Goal: Task Accomplishment & Management: Manage account settings

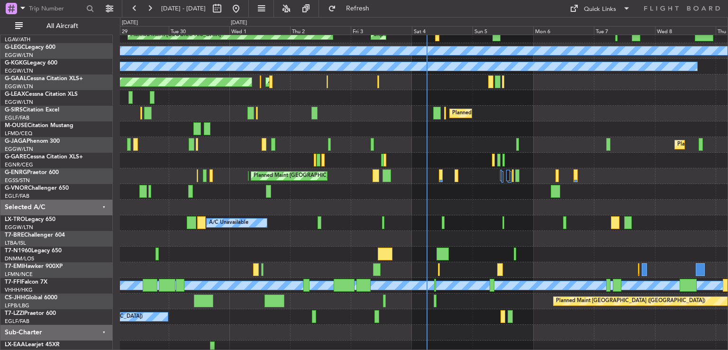
click at [477, 223] on div "A/C Unavailable Planned Maint [GEOGRAPHIC_DATA] ([GEOGRAPHIC_DATA])" at bounding box center [424, 223] width 608 height 16
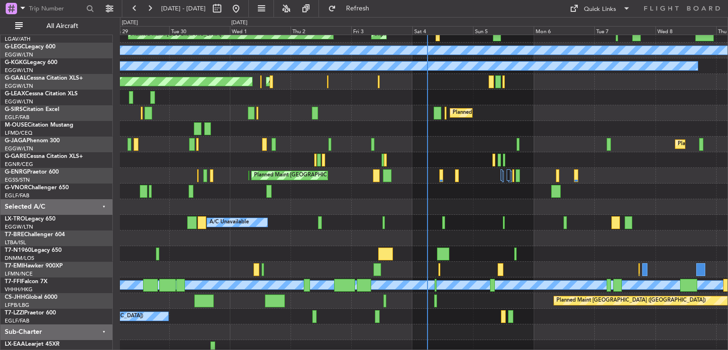
click at [477, 223] on div "A/C Unavailable Planned Maint [GEOGRAPHIC_DATA] ([GEOGRAPHIC_DATA])" at bounding box center [424, 223] width 608 height 16
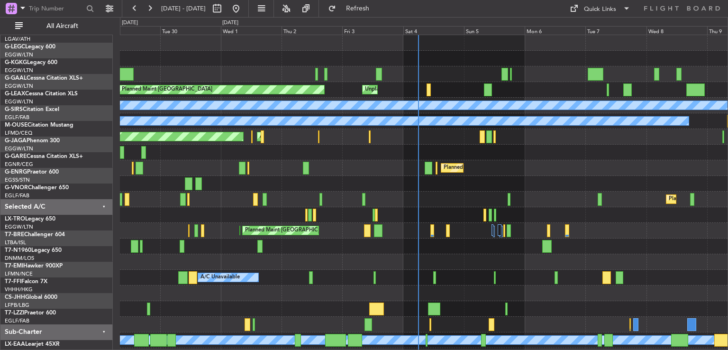
scroll to position [0, 0]
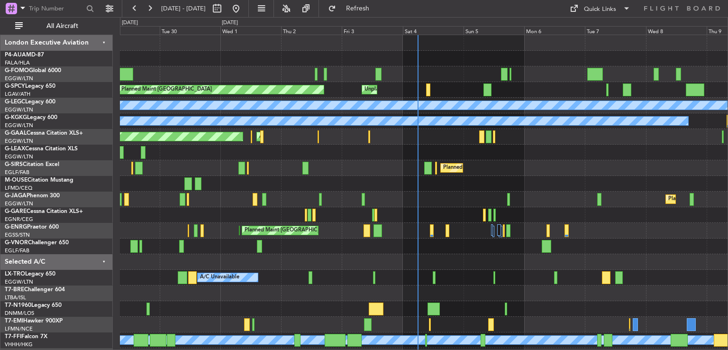
click at [471, 323] on div "Planned Maint [GEOGRAPHIC_DATA] Unplanned Maint [GEOGRAPHIC_DATA] A/C Unavailab…" at bounding box center [424, 222] width 608 height 375
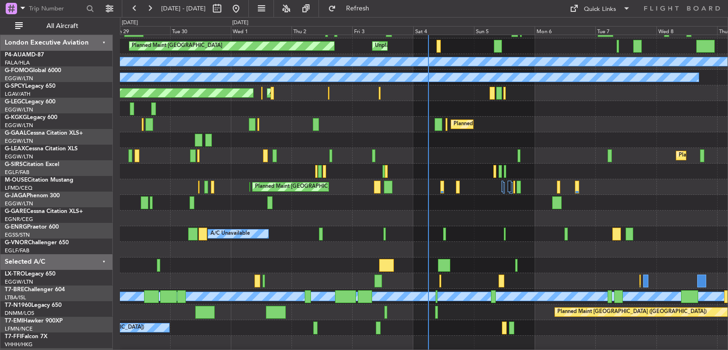
scroll to position [45, 0]
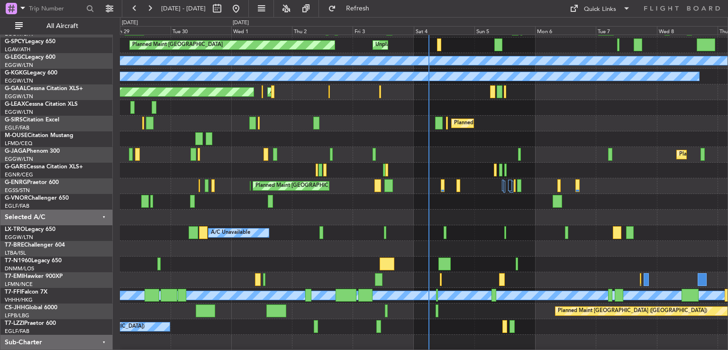
click at [485, 232] on div "A/C Unavailable Planned Maint [GEOGRAPHIC_DATA] ([GEOGRAPHIC_DATA])" at bounding box center [424, 233] width 608 height 16
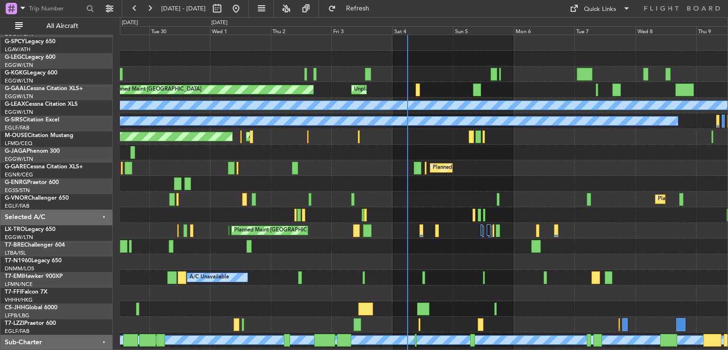
scroll to position [0, 0]
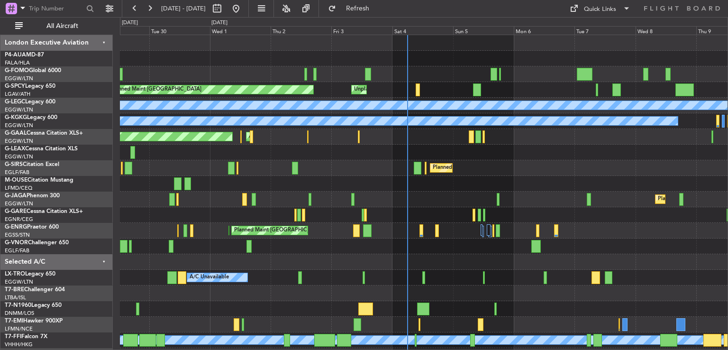
click at [466, 275] on div "Planned Maint [GEOGRAPHIC_DATA] Unplanned Maint [GEOGRAPHIC_DATA] A/C Unavailab…" at bounding box center [424, 222] width 608 height 375
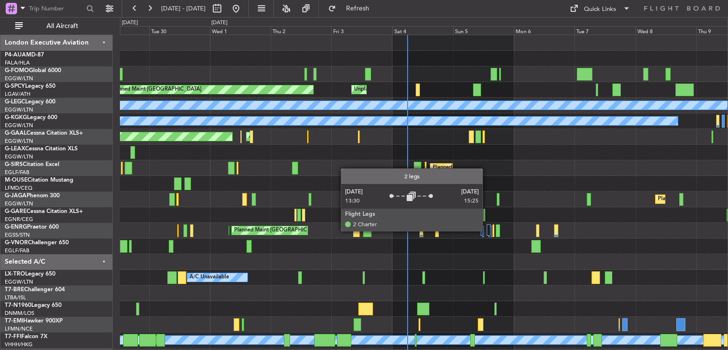
click at [487, 230] on div at bounding box center [489, 229] width 4 height 11
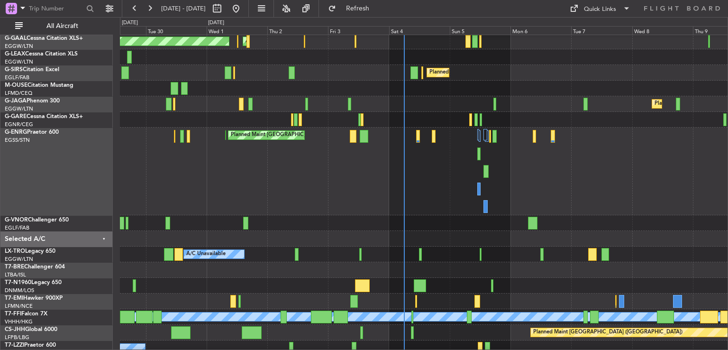
click at [455, 209] on div "Planned Maint [GEOGRAPHIC_DATA] ([GEOGRAPHIC_DATA]) Planned Maint [GEOGRAPHIC_D…" at bounding box center [424, 172] width 608 height 88
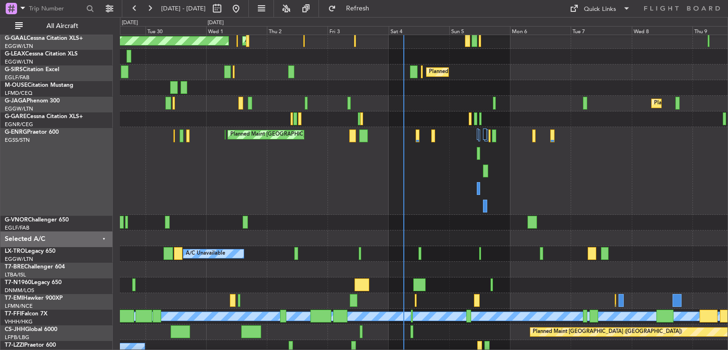
scroll to position [96, 0]
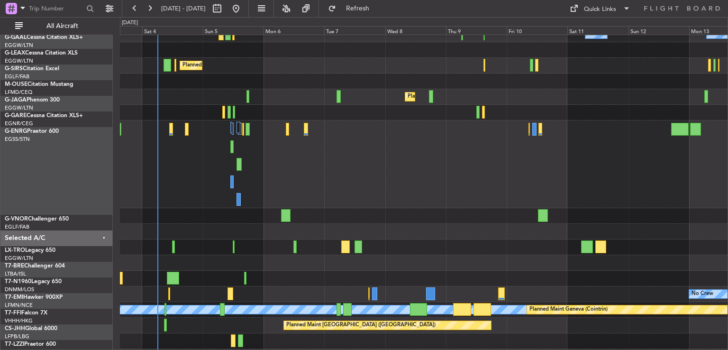
click at [276, 230] on div at bounding box center [424, 232] width 608 height 16
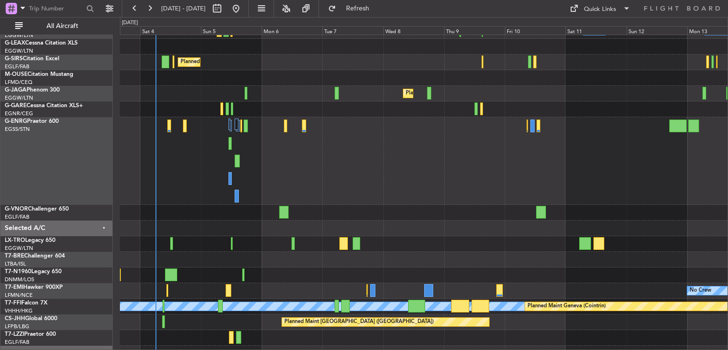
click at [469, 283] on div "No Crew" at bounding box center [424, 291] width 608 height 16
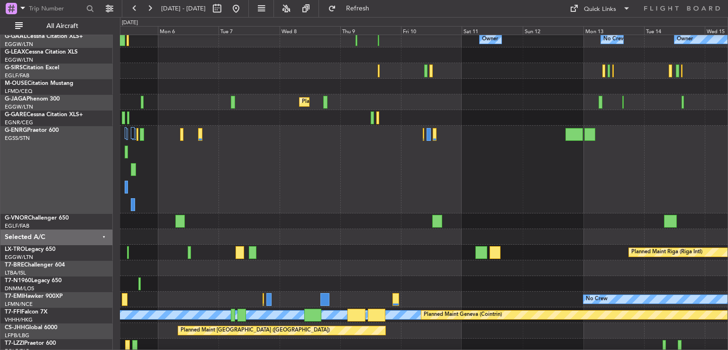
scroll to position [97, 0]
click at [244, 10] on button at bounding box center [235, 8] width 15 height 15
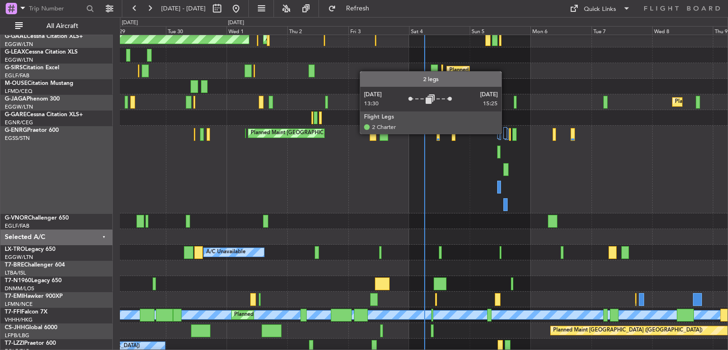
click at [506, 133] on div at bounding box center [505, 132] width 4 height 11
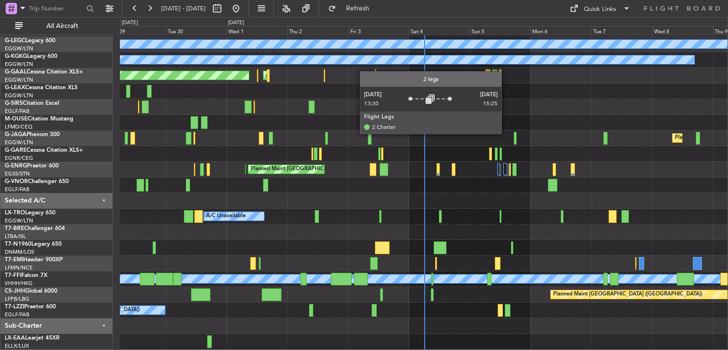
scroll to position [60, 0]
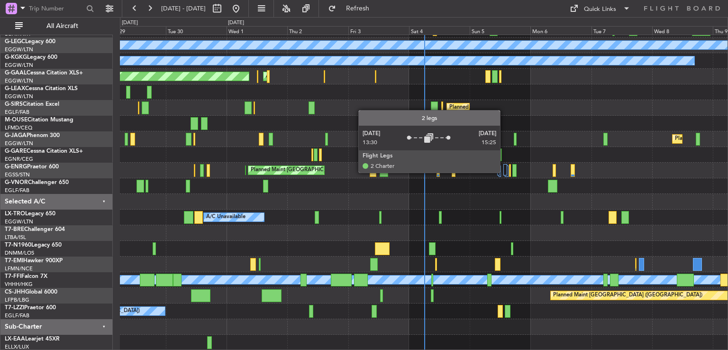
click at [504, 172] on div at bounding box center [505, 169] width 4 height 11
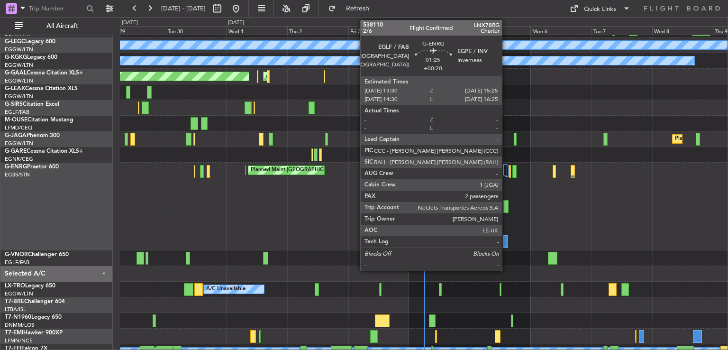
click at [506, 208] on div at bounding box center [505, 206] width 5 height 13
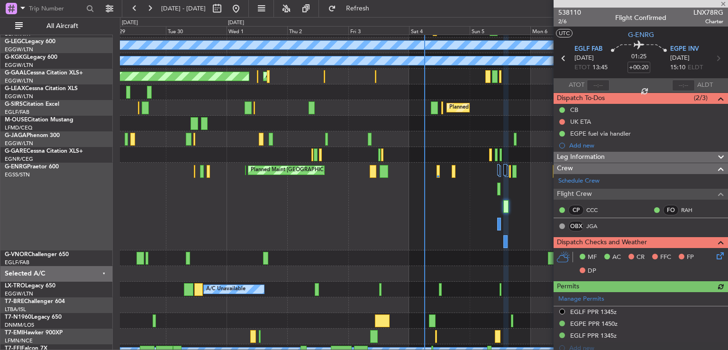
scroll to position [250, 0]
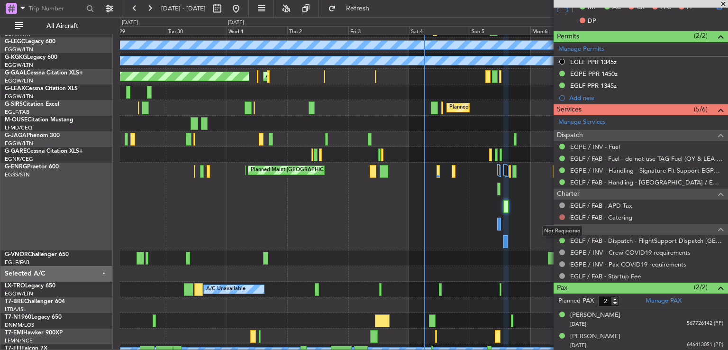
click at [563, 217] on button at bounding box center [562, 217] width 6 height 6
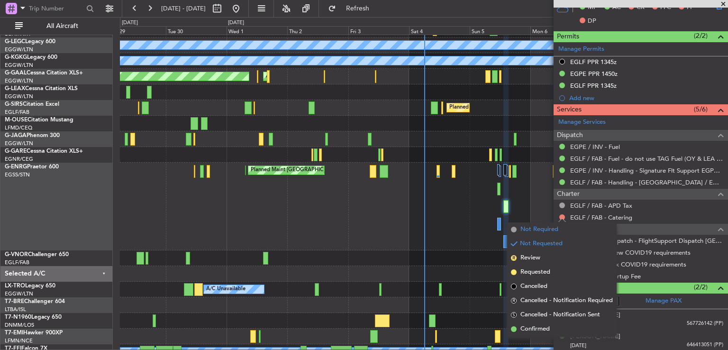
click at [538, 228] on span "Not Required" at bounding box center [540, 229] width 38 height 9
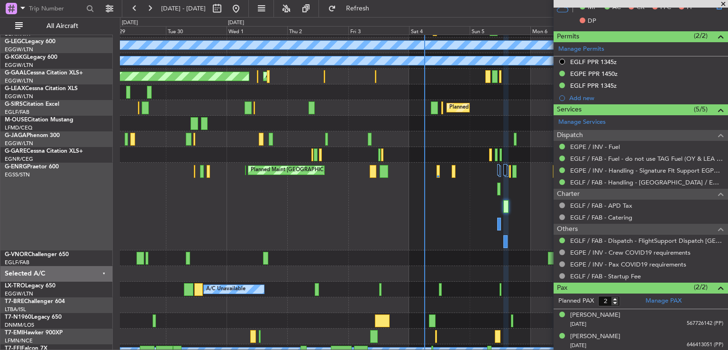
click at [722, 2] on span at bounding box center [723, 4] width 9 height 9
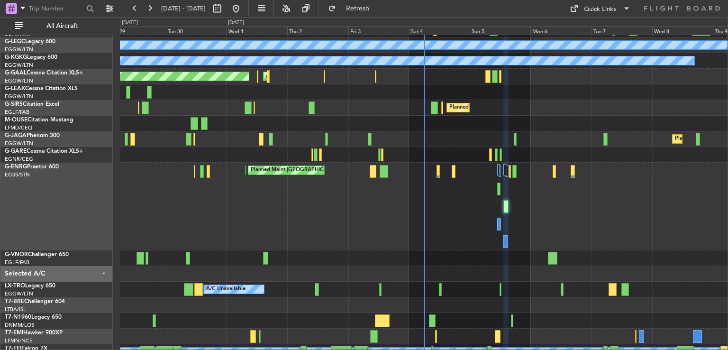
type input "0"
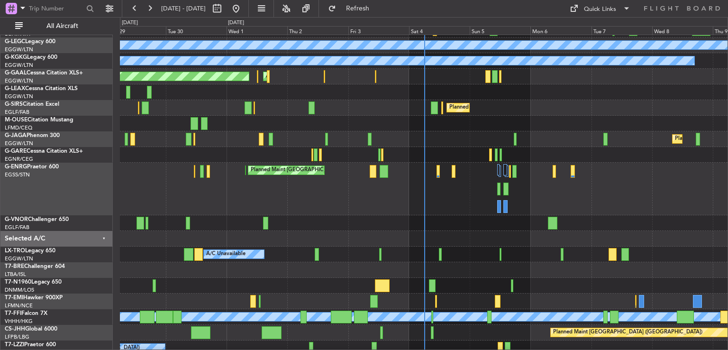
scroll to position [0, 0]
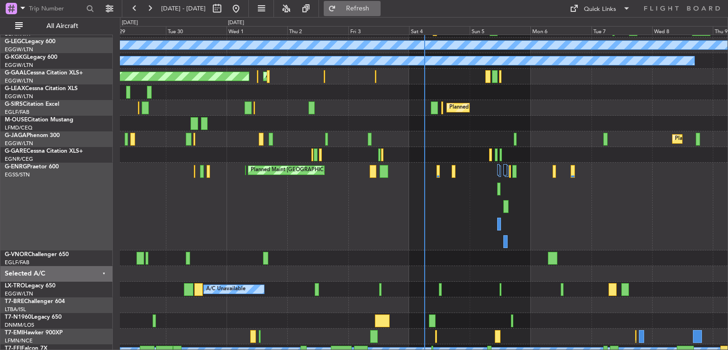
click at [381, 4] on button "Refresh" at bounding box center [352, 8] width 57 height 15
click at [369, 7] on span "Refresh" at bounding box center [358, 8] width 40 height 7
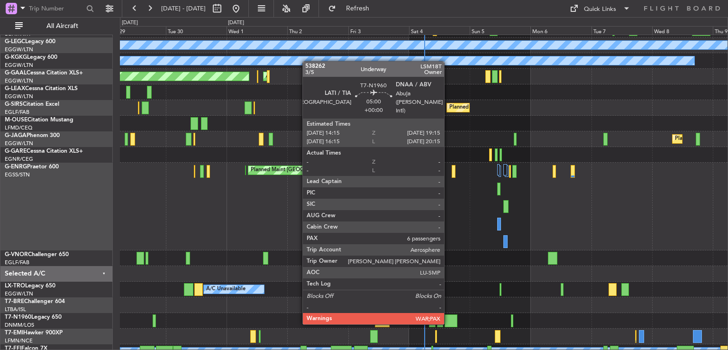
click at [448, 322] on div at bounding box center [451, 320] width 13 height 13
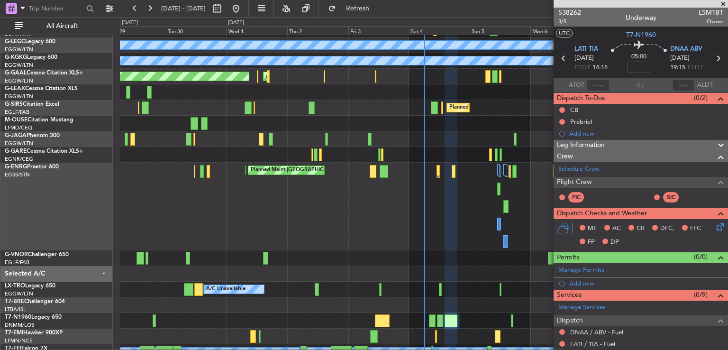
scroll to position [143, 0]
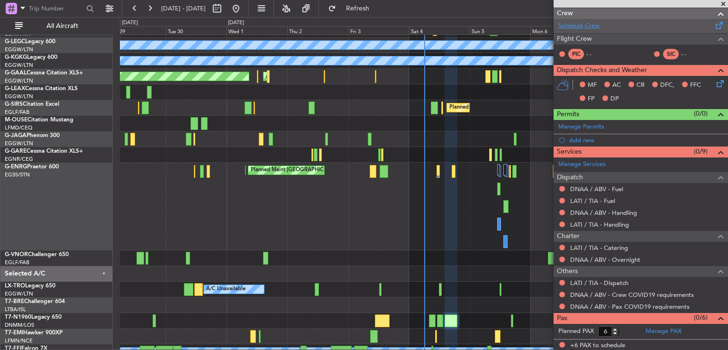
click at [587, 26] on link "Schedule Crew" at bounding box center [578, 25] width 41 height 9
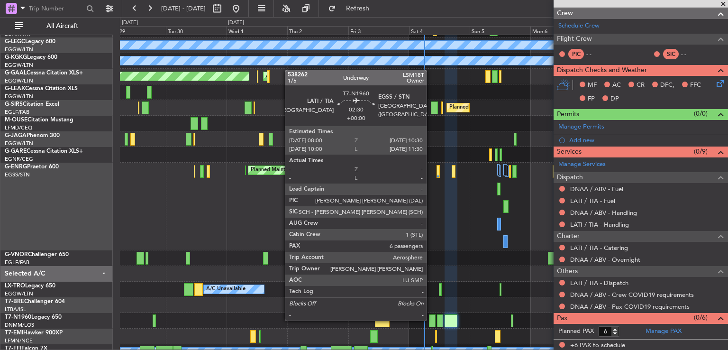
click at [431, 320] on div at bounding box center [432, 320] width 7 height 13
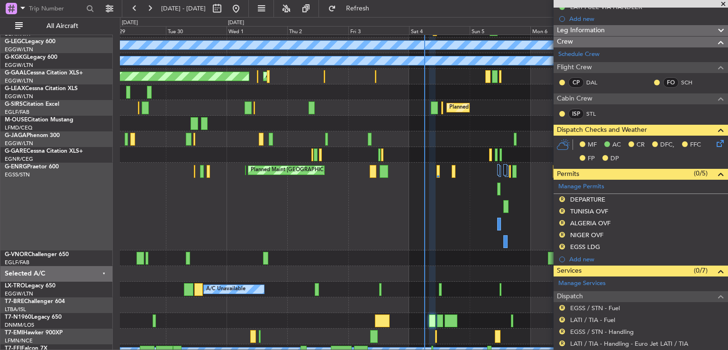
scroll to position [0, 0]
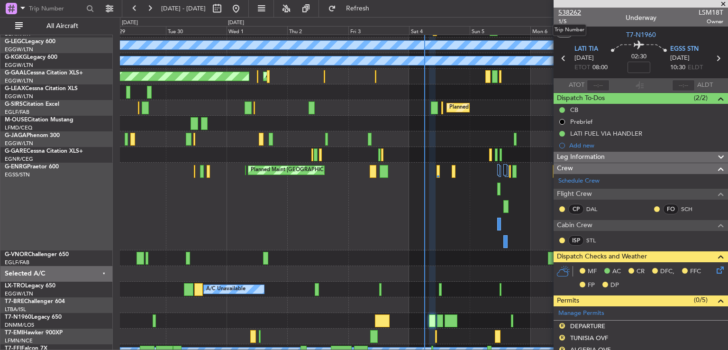
click at [573, 13] on span "538262" at bounding box center [569, 13] width 23 height 10
click at [723, 4] on span at bounding box center [723, 4] width 9 height 9
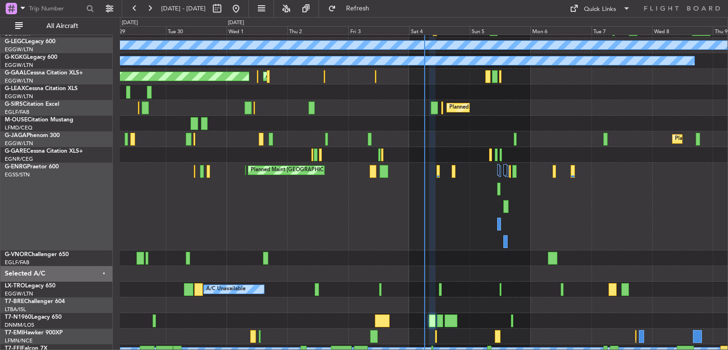
type input "0"
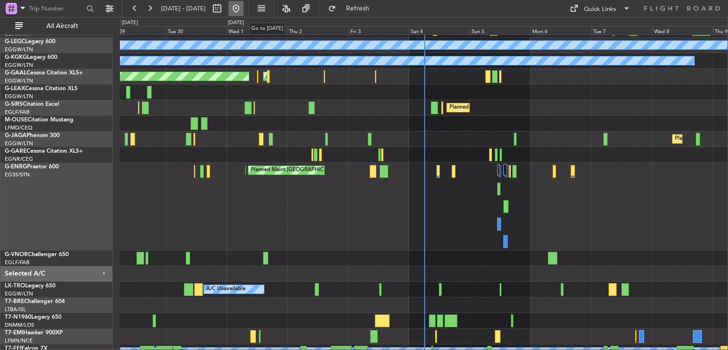
click at [244, 12] on button at bounding box center [235, 8] width 15 height 15
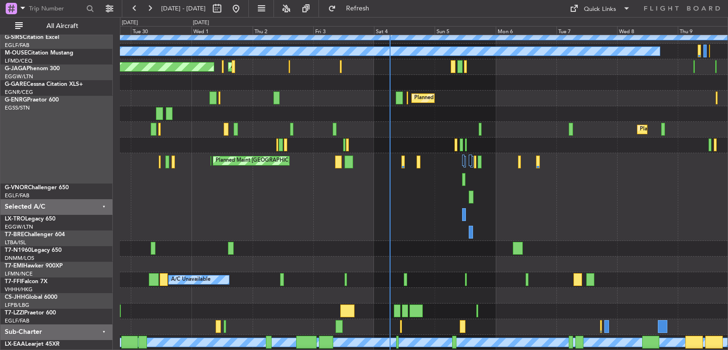
scroll to position [62, 0]
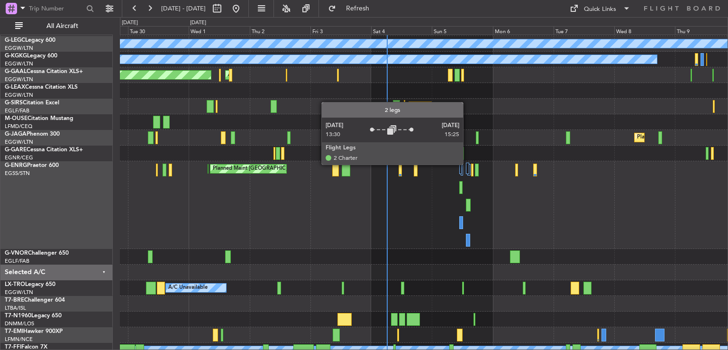
click at [467, 164] on div at bounding box center [468, 168] width 4 height 11
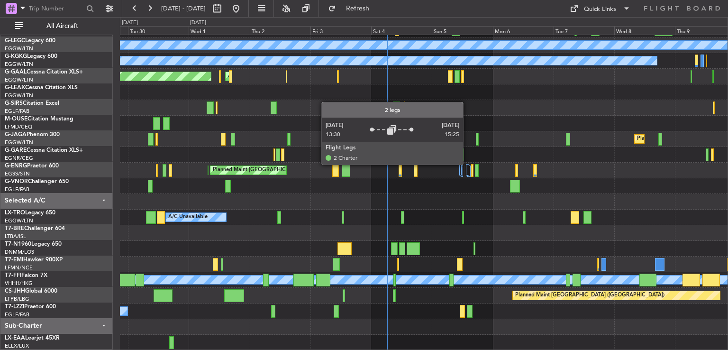
scroll to position [60, 0]
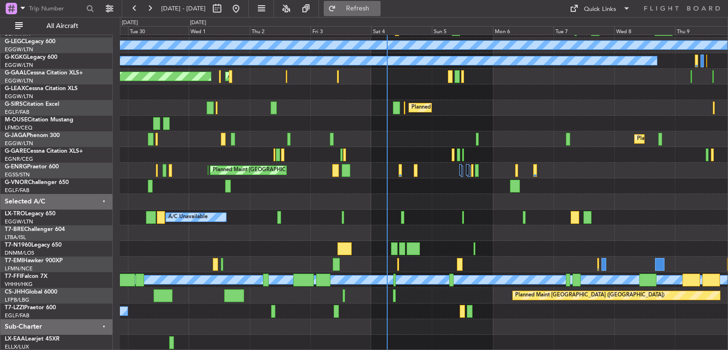
click at [381, 14] on button "Refresh" at bounding box center [352, 8] width 57 height 15
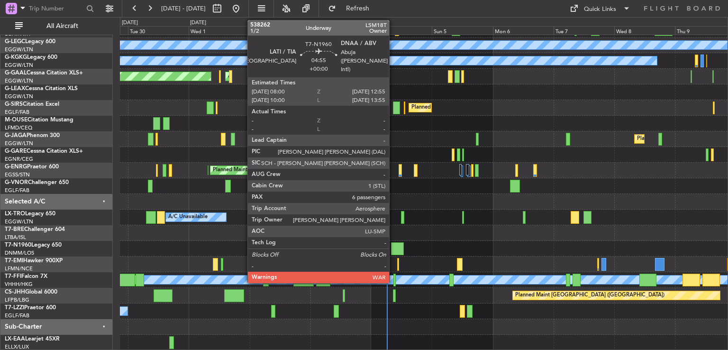
click at [393, 247] on div at bounding box center [397, 248] width 13 height 13
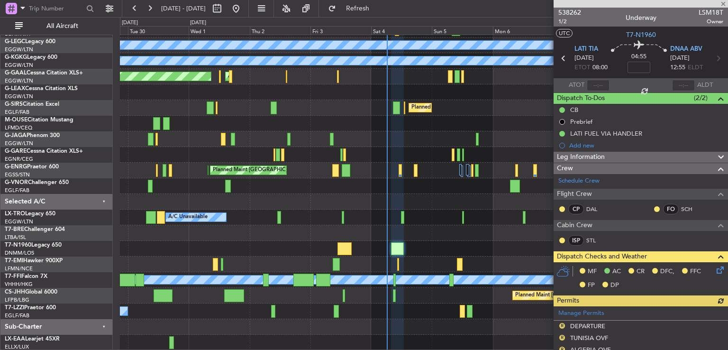
scroll to position [349, 0]
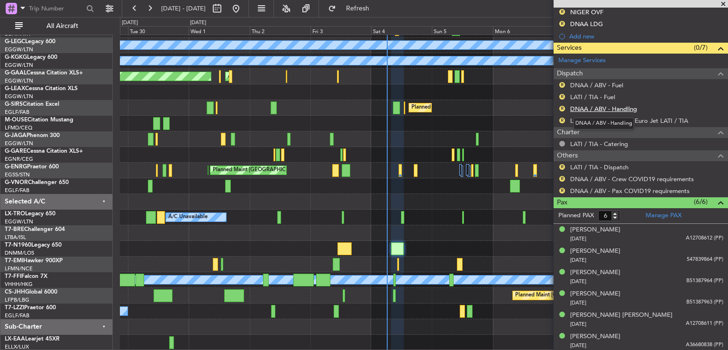
click at [618, 110] on link "DNAA / ABV - Handling" at bounding box center [603, 109] width 67 height 8
click at [381, 14] on button "Refresh" at bounding box center [352, 8] width 57 height 15
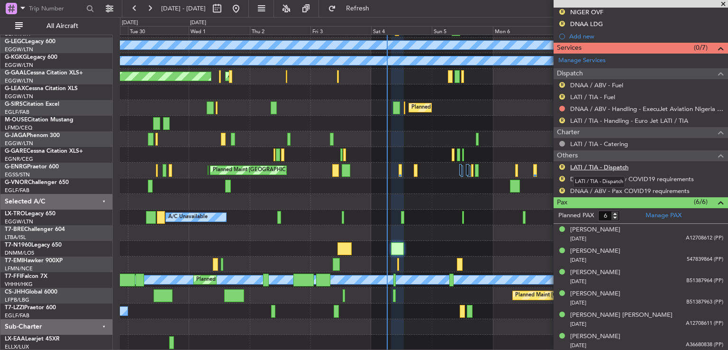
click at [601, 164] on link "LATI / TIA - Dispatch" at bounding box center [599, 167] width 58 height 8
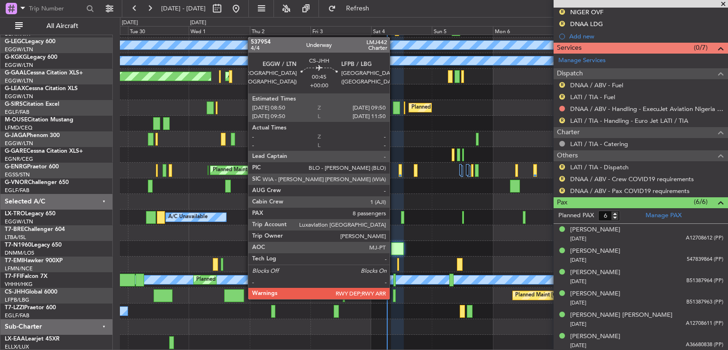
click at [394, 298] on div at bounding box center [394, 295] width 3 height 13
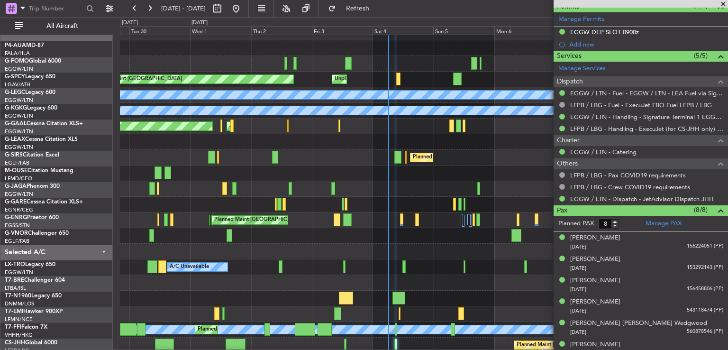
scroll to position [0, 0]
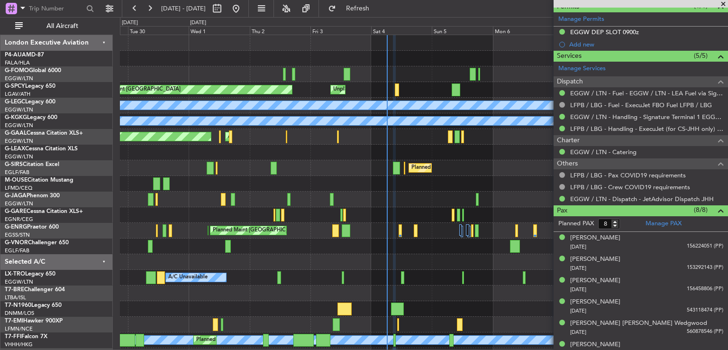
click at [414, 258] on div "Planned Maint [GEOGRAPHIC_DATA] Unplanned Maint [GEOGRAPHIC_DATA] A/C Unavailab…" at bounding box center [424, 222] width 608 height 375
click at [723, 4] on span at bounding box center [723, 4] width 9 height 9
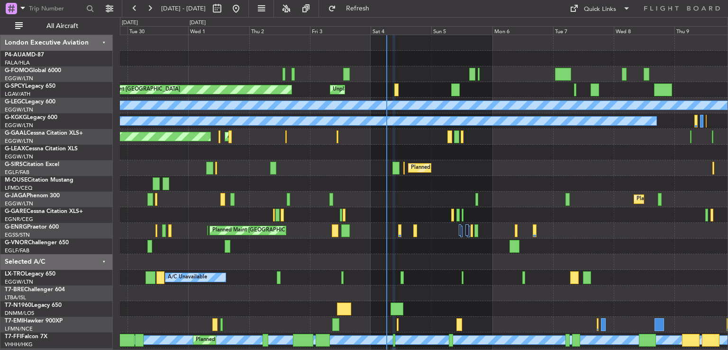
type input "0"
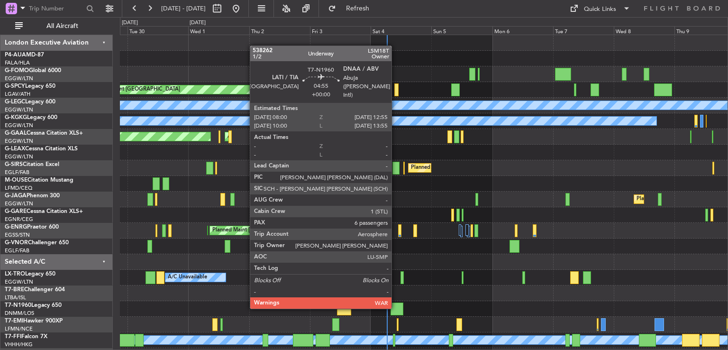
click at [396, 307] on div at bounding box center [397, 308] width 13 height 13
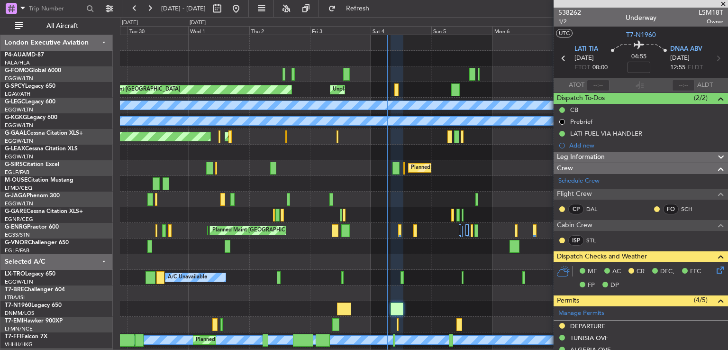
scroll to position [349, 0]
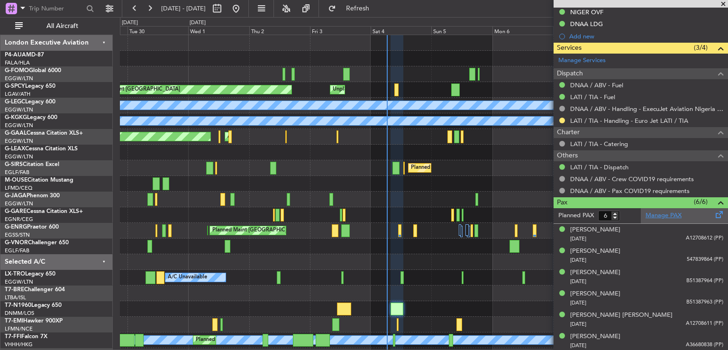
click at [663, 217] on link "Manage PAX" at bounding box center [664, 215] width 36 height 9
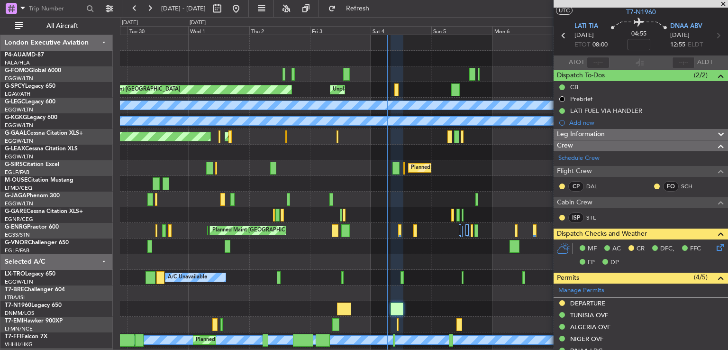
scroll to position [0, 0]
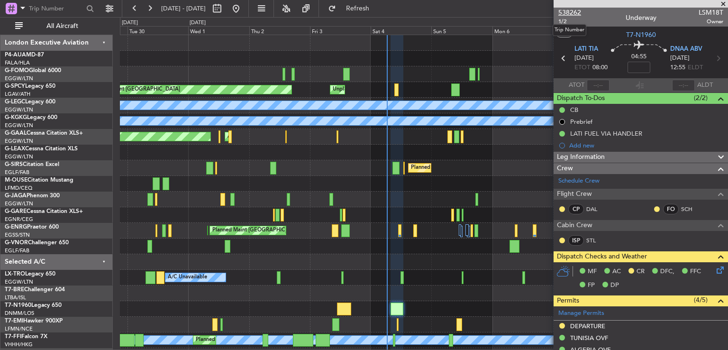
click at [570, 13] on span "538262" at bounding box center [569, 13] width 23 height 10
click at [369, 12] on button "Refresh" at bounding box center [352, 8] width 57 height 15
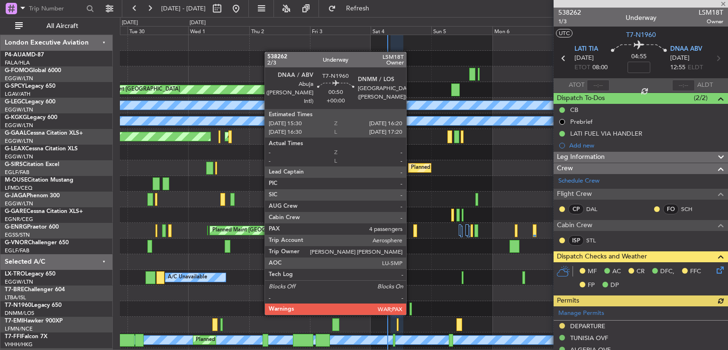
click at [411, 313] on div at bounding box center [411, 308] width 2 height 13
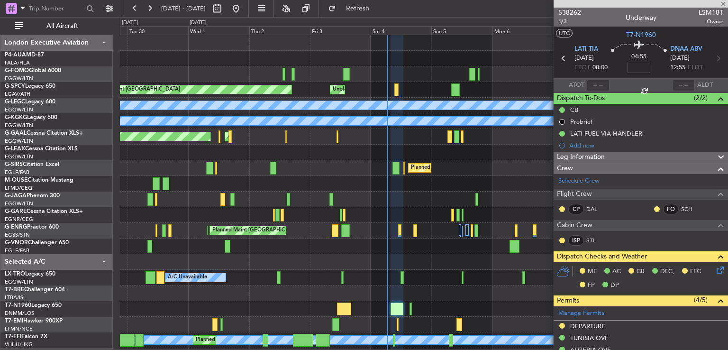
type input "4"
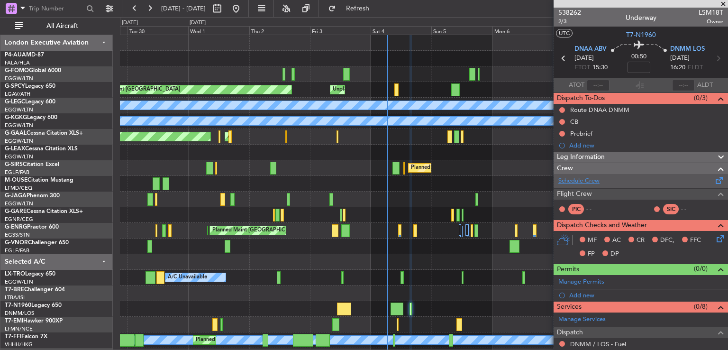
click at [582, 180] on link "Schedule Crew" at bounding box center [578, 180] width 41 height 9
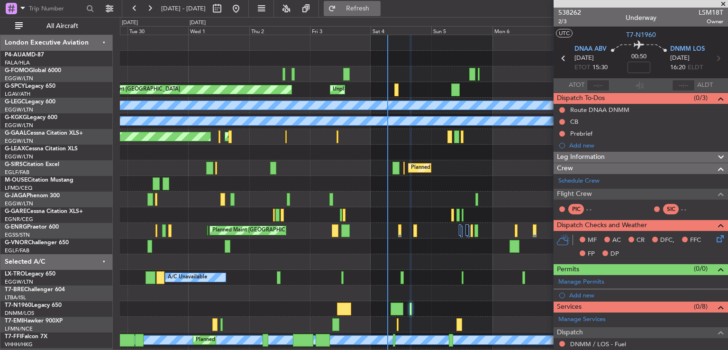
click at [370, 9] on span "Refresh" at bounding box center [358, 8] width 40 height 7
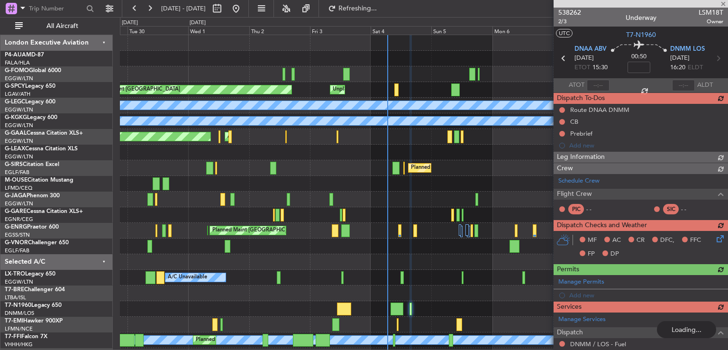
type input "-00:05"
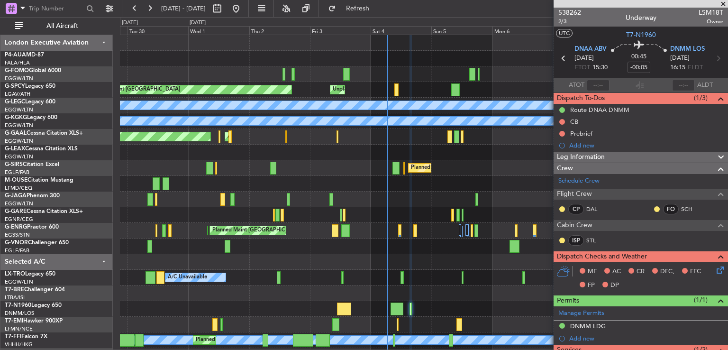
click at [722, 4] on span at bounding box center [723, 4] width 9 height 9
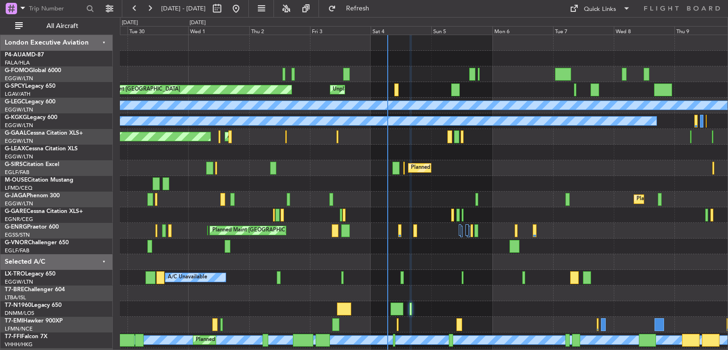
type input "0"
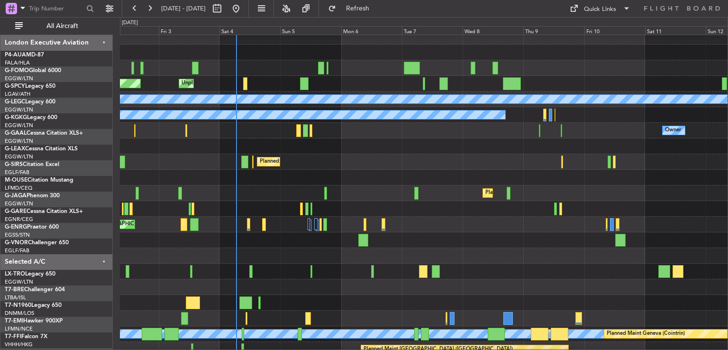
scroll to position [7, 0]
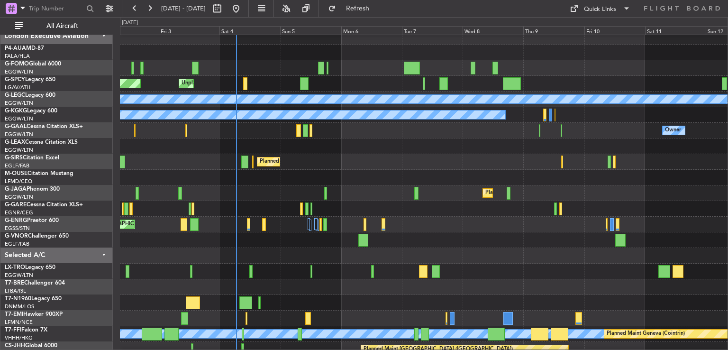
click at [344, 295] on div at bounding box center [424, 303] width 608 height 16
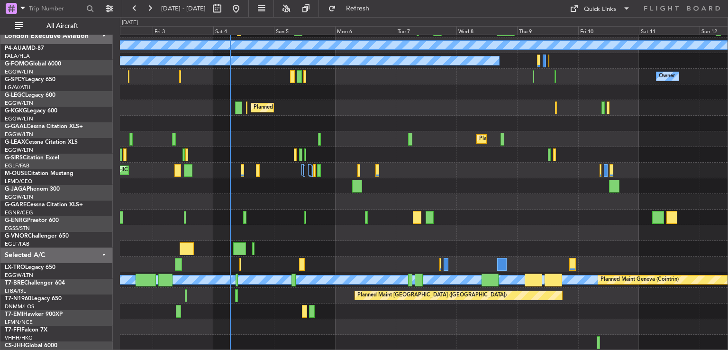
scroll to position [60, 0]
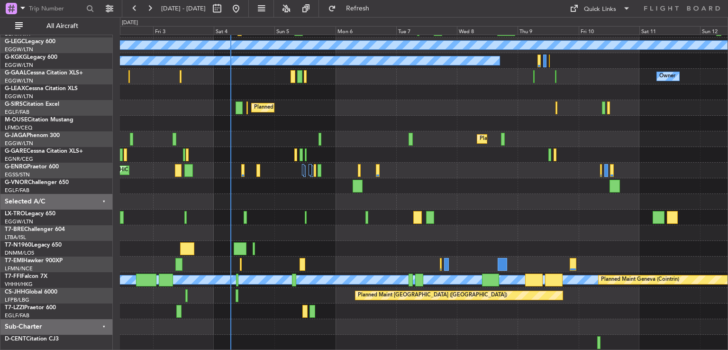
click at [345, 200] on div "Planned Maint [GEOGRAPHIC_DATA] Unplanned Maint [GEOGRAPHIC_DATA] A/C Unavailab…" at bounding box center [424, 162] width 608 height 375
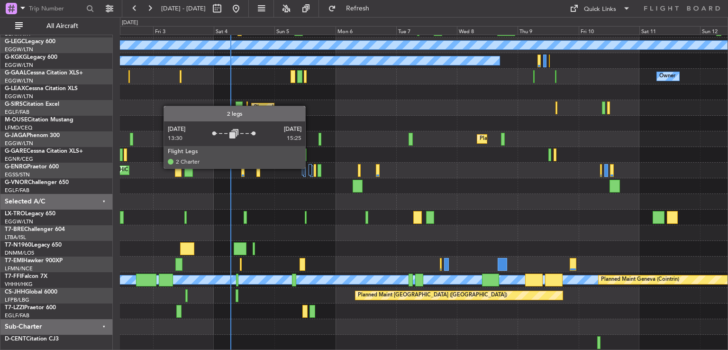
click at [310, 168] on div at bounding box center [311, 169] width 4 height 11
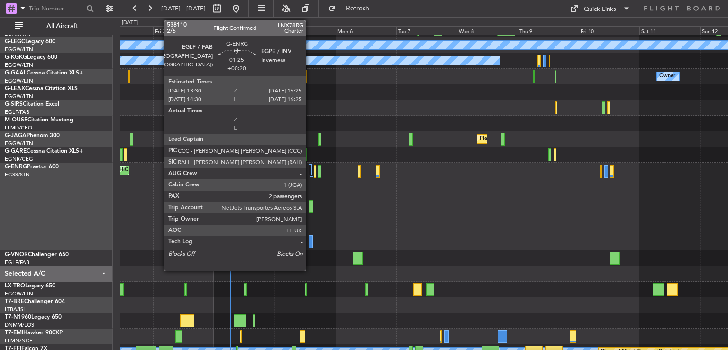
click at [310, 210] on div at bounding box center [311, 206] width 5 height 13
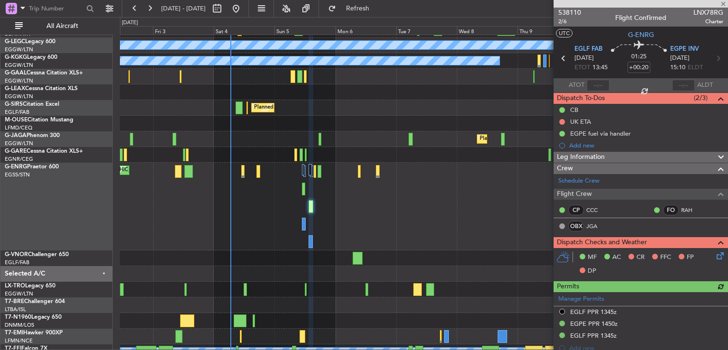
scroll to position [250, 0]
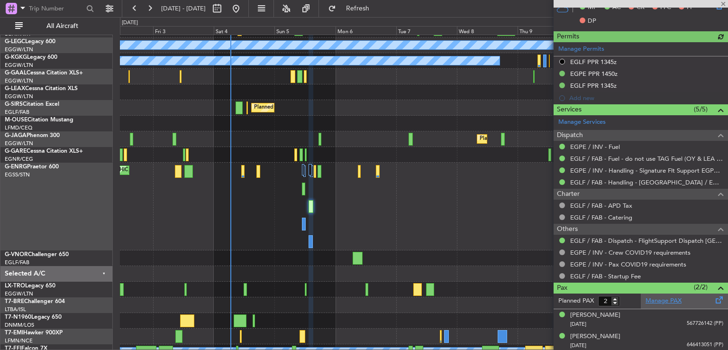
click at [662, 297] on link "Manage PAX" at bounding box center [664, 300] width 36 height 9
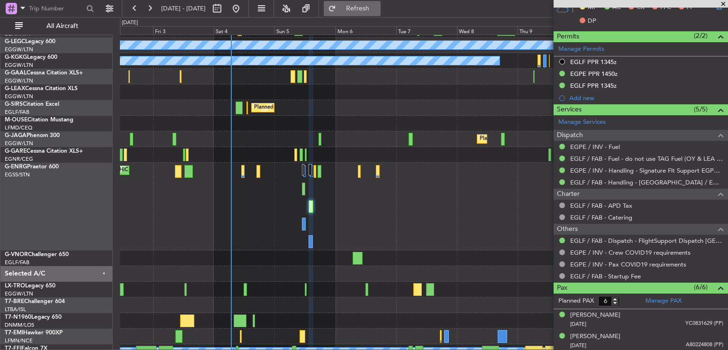
click at [378, 9] on span "Refresh" at bounding box center [358, 8] width 40 height 7
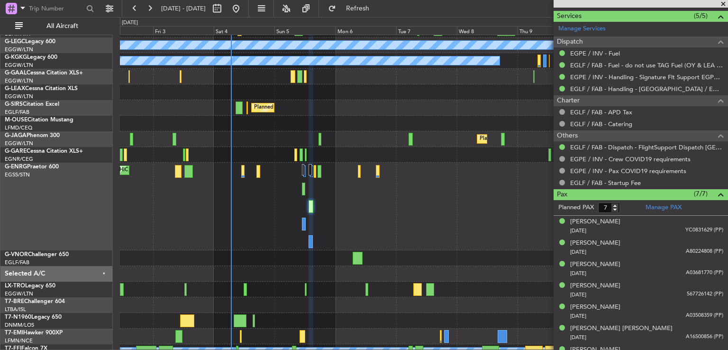
scroll to position [0, 0]
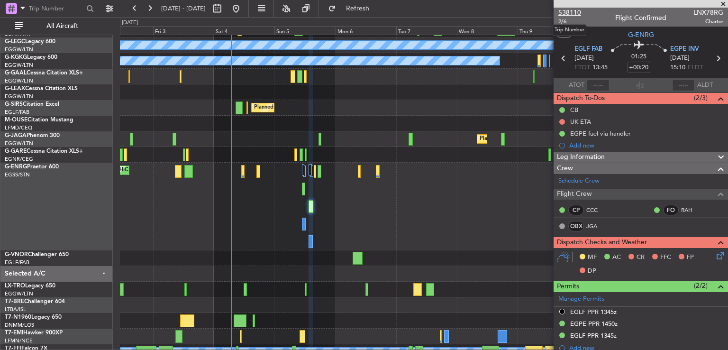
click at [569, 10] on span "538110" at bounding box center [569, 13] width 23 height 10
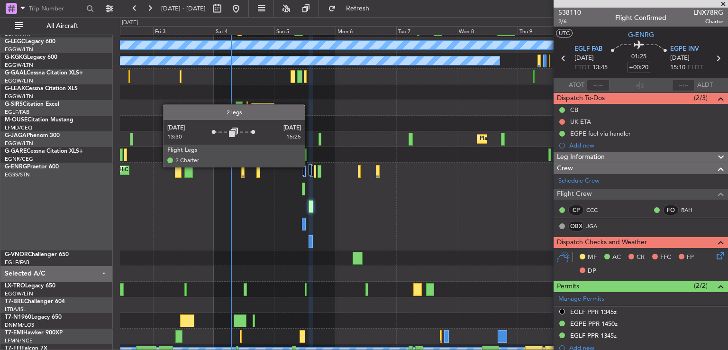
click at [310, 165] on div at bounding box center [311, 169] width 4 height 11
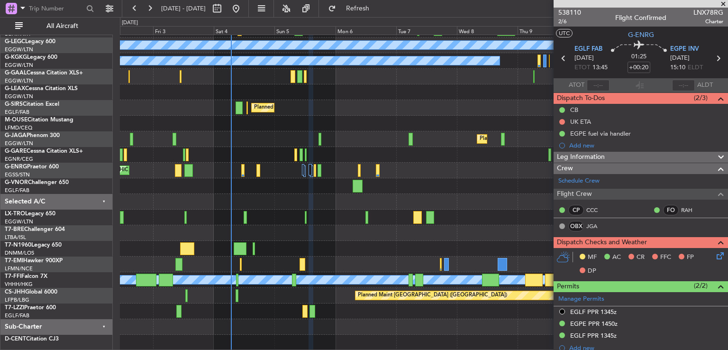
click at [726, 0] on span at bounding box center [723, 4] width 9 height 9
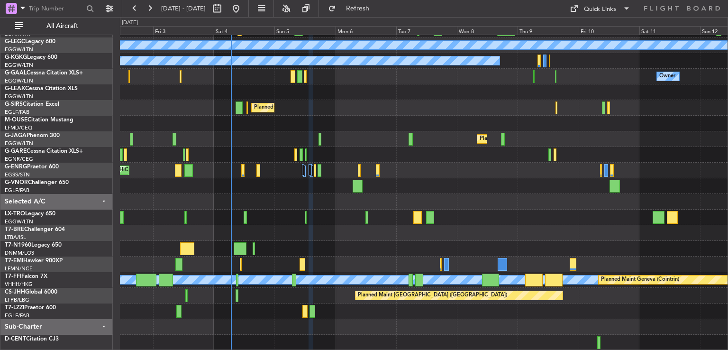
type input "0"
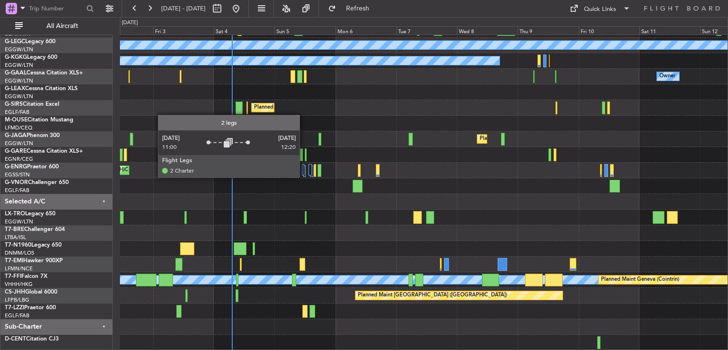
click at [304, 177] on div at bounding box center [304, 174] width 4 height 20
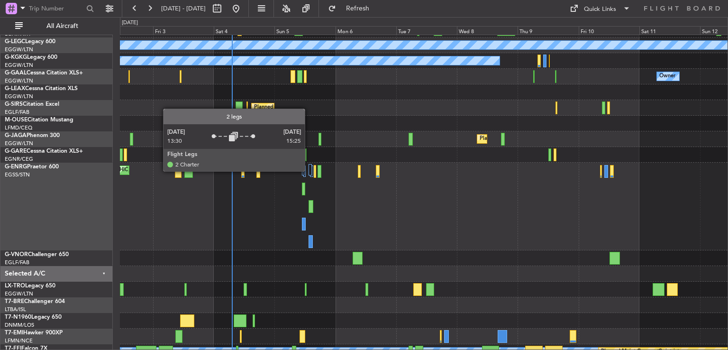
click at [309, 170] on div at bounding box center [311, 169] width 4 height 11
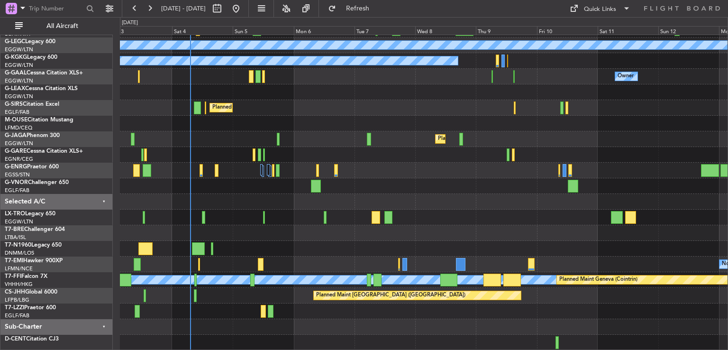
click at [294, 239] on div "Unplanned Maint [GEOGRAPHIC_DATA] Planned Maint [GEOGRAPHIC_DATA] A/C Unavailab…" at bounding box center [424, 162] width 608 height 375
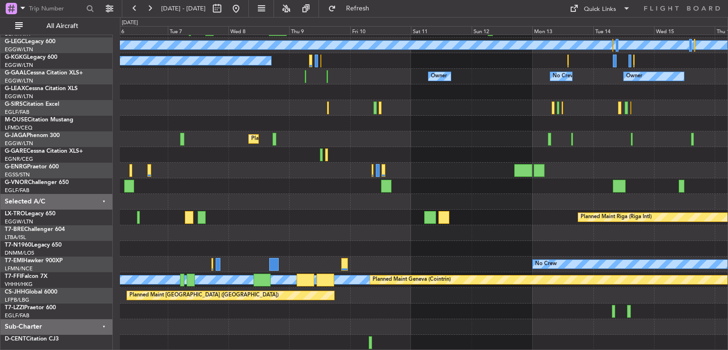
click at [242, 225] on div "A/C Unavailable [GEOGRAPHIC_DATA] ([GEOGRAPHIC_DATA]) A/C Unavailable [GEOGRAPH…" at bounding box center [424, 162] width 608 height 375
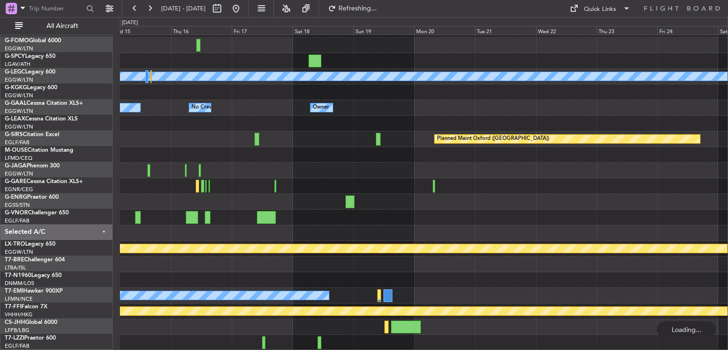
scroll to position [28, 0]
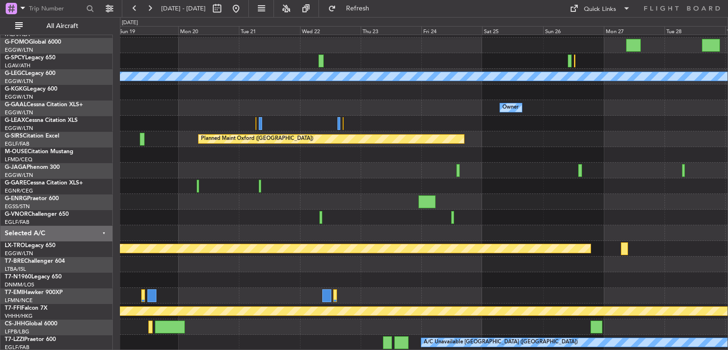
click at [312, 254] on div "A/C Unavailable [GEOGRAPHIC_DATA] ([GEOGRAPHIC_DATA]) Owner Owner Owner No Crew…" at bounding box center [424, 178] width 608 height 344
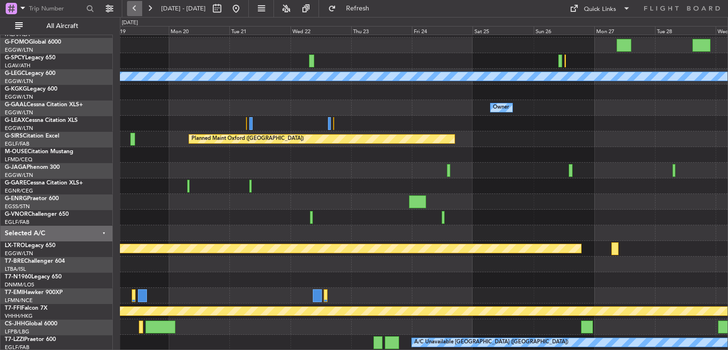
click at [134, 12] on button at bounding box center [134, 8] width 15 height 15
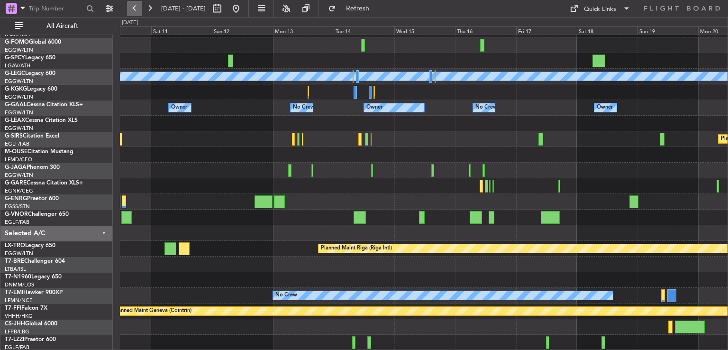
click at [134, 12] on button at bounding box center [134, 8] width 15 height 15
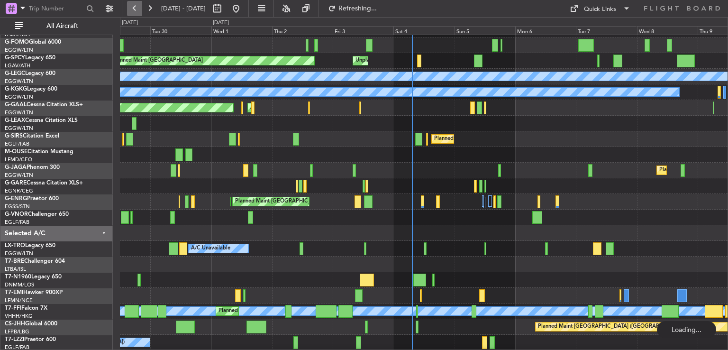
click at [134, 12] on button at bounding box center [134, 8] width 15 height 15
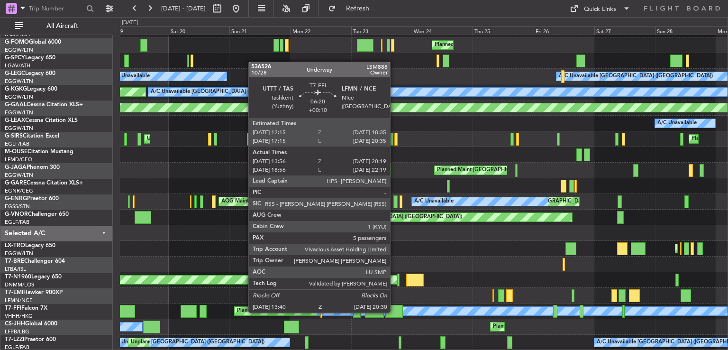
click at [394, 311] on div at bounding box center [394, 311] width 18 height 13
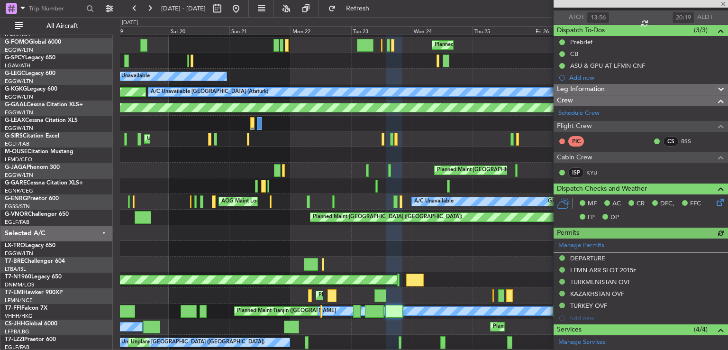
scroll to position [77, 0]
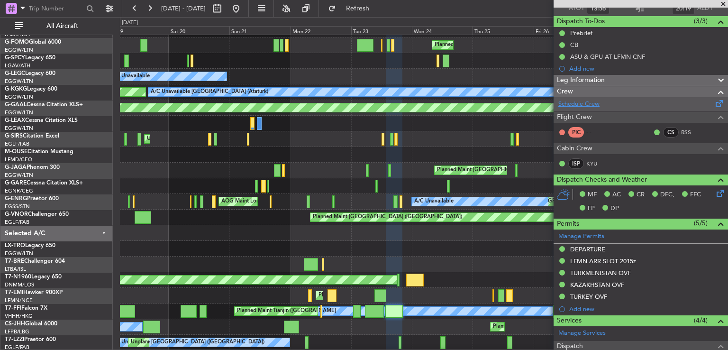
click at [590, 103] on link "Schedule Crew" at bounding box center [578, 104] width 41 height 9
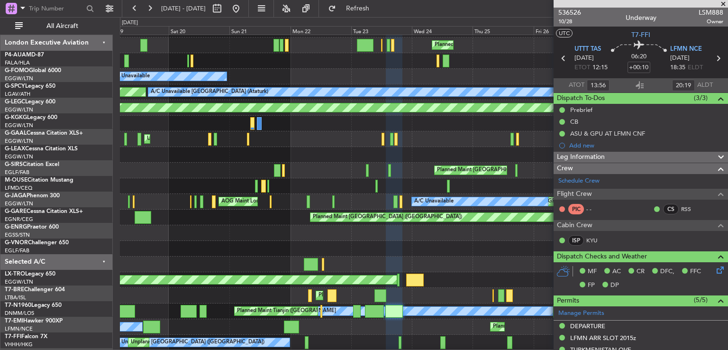
scroll to position [77, 0]
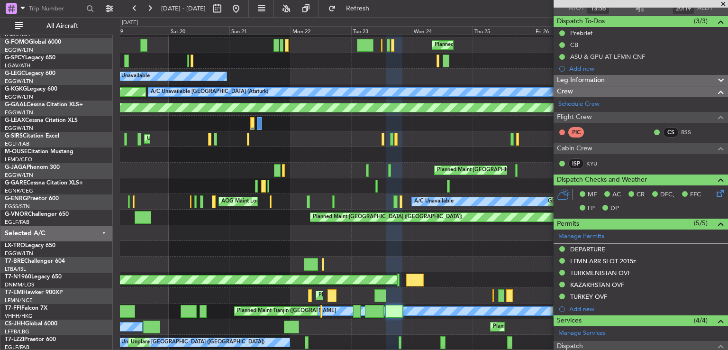
click at [268, 240] on div "Planned Maint London (Luton) Planned Maint Bremen A/C Unavailable London (Luton…" at bounding box center [424, 193] width 608 height 375
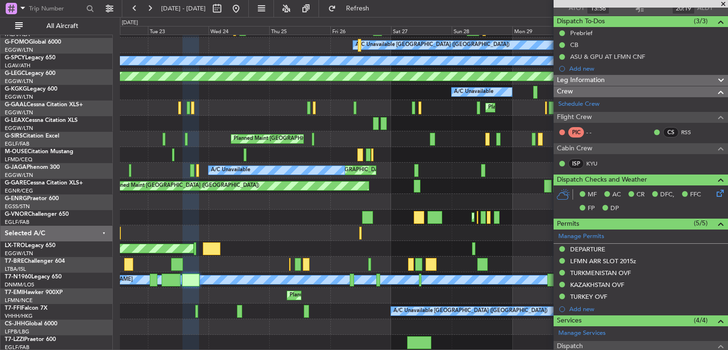
scroll to position [60, 0]
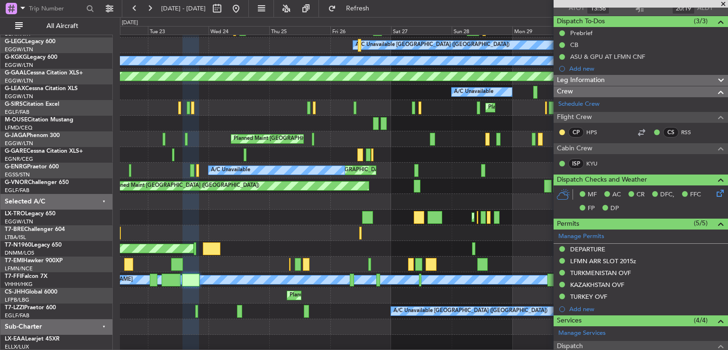
click at [726, 2] on span at bounding box center [723, 4] width 9 height 9
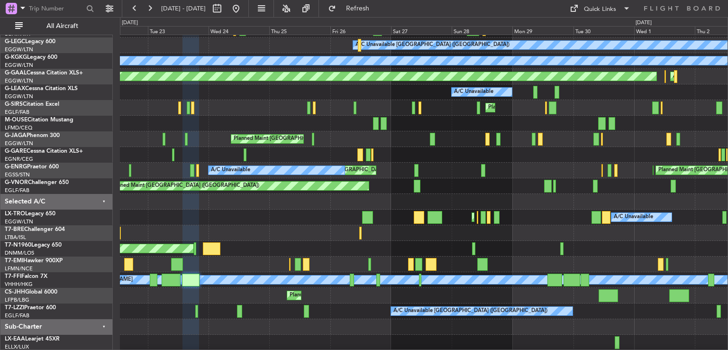
type input "0"
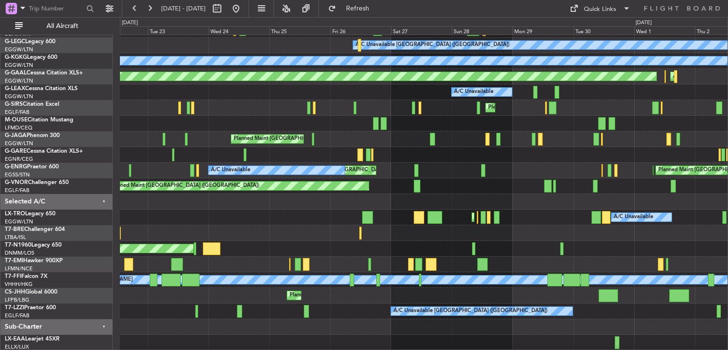
scroll to position [0, 0]
click at [244, 7] on button at bounding box center [235, 8] width 15 height 15
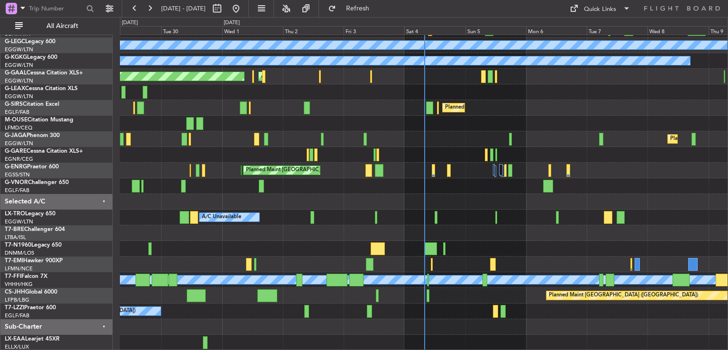
click at [312, 243] on div at bounding box center [424, 249] width 608 height 16
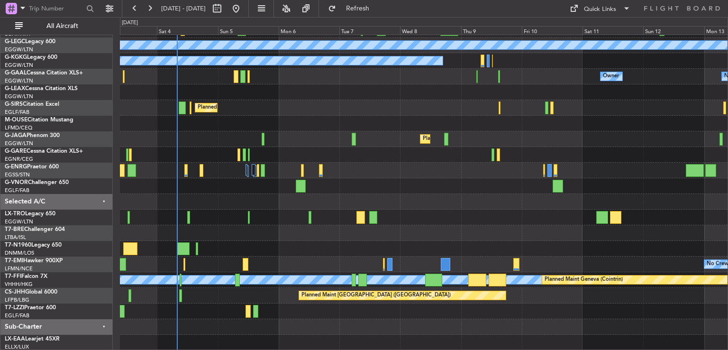
scroll to position [60, 0]
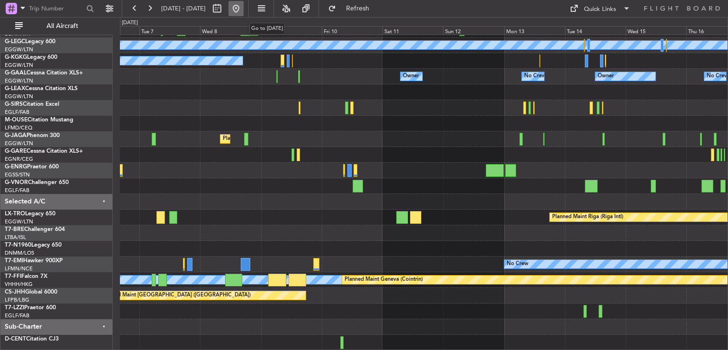
click at [244, 8] on button at bounding box center [235, 8] width 15 height 15
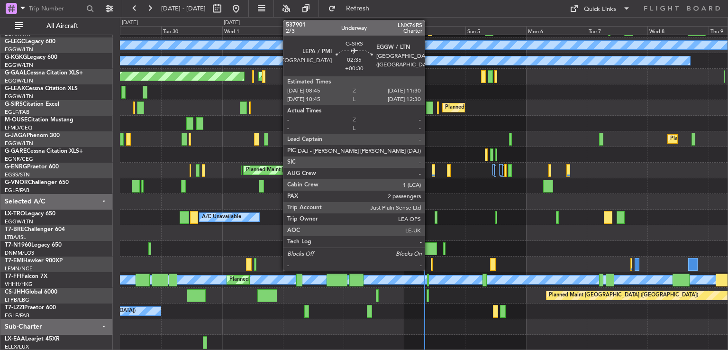
click at [429, 105] on div at bounding box center [429, 107] width 7 height 13
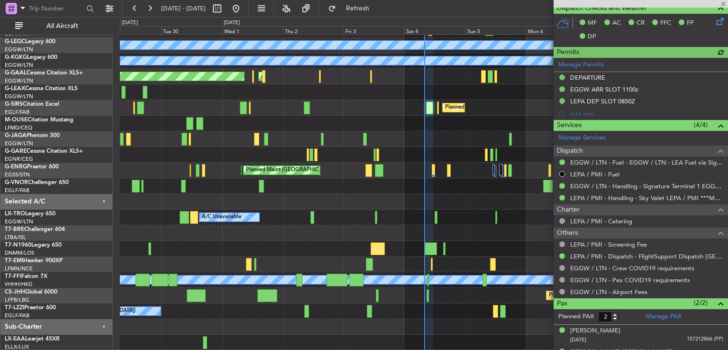
scroll to position [266, 0]
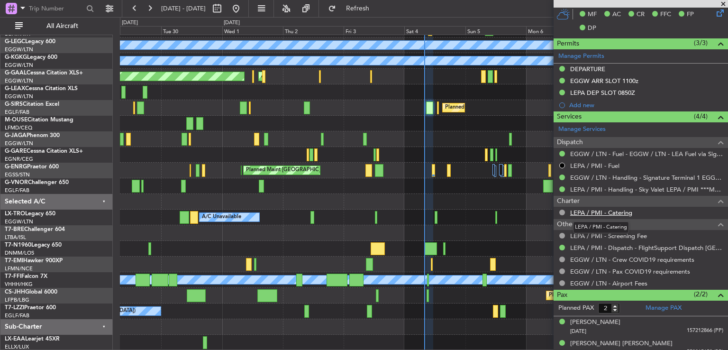
click at [601, 209] on link "LEPA / PMI - Catering" at bounding box center [601, 213] width 62 height 8
click at [299, 208] on div "Planned Maint Bremen Unplanned Maint Bremen A/C Unavailable London (Luton) A/C …" at bounding box center [424, 162] width 608 height 375
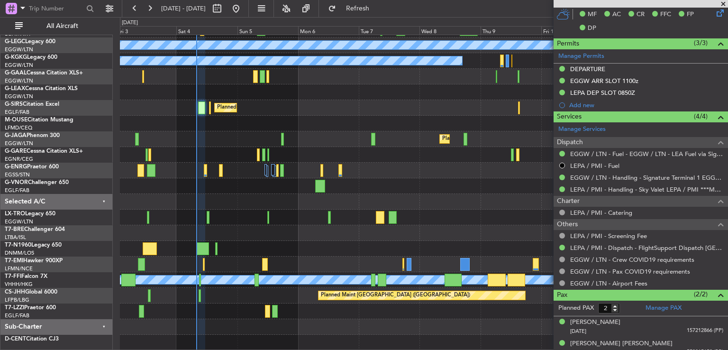
click at [336, 232] on div at bounding box center [424, 233] width 608 height 16
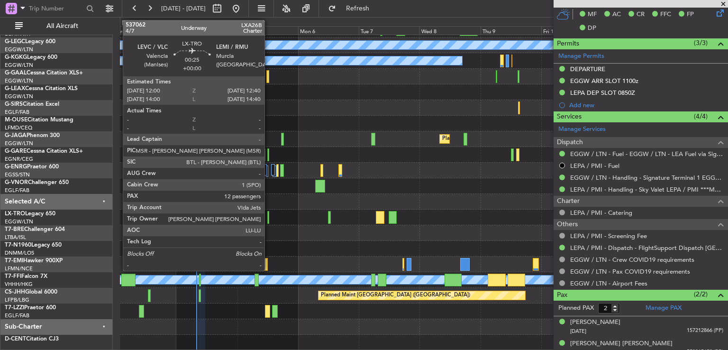
click at [269, 218] on div at bounding box center [268, 217] width 2 height 13
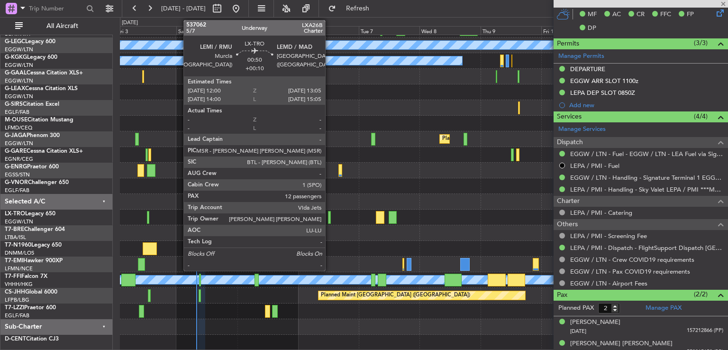
type input "12"
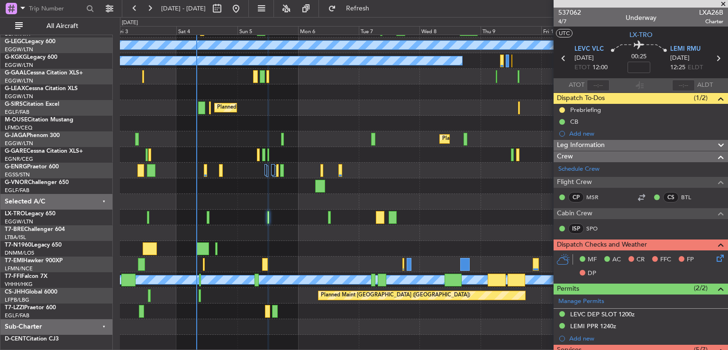
click at [580, 15] on div "537062 4/7 Underway LXA26B Charter" at bounding box center [641, 17] width 174 height 19
click at [579, 11] on span "537062" at bounding box center [569, 13] width 23 height 10
click at [146, 9] on button at bounding box center [149, 8] width 15 height 15
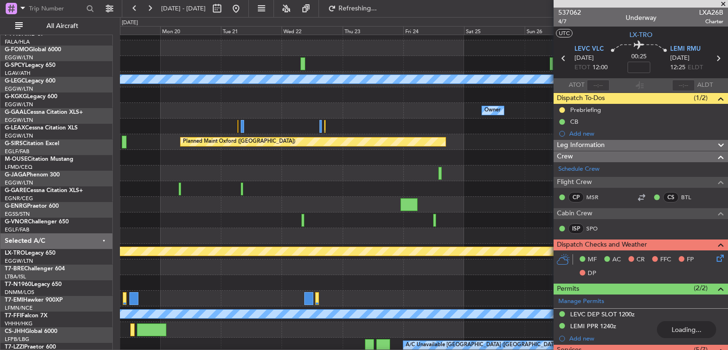
scroll to position [26, 0]
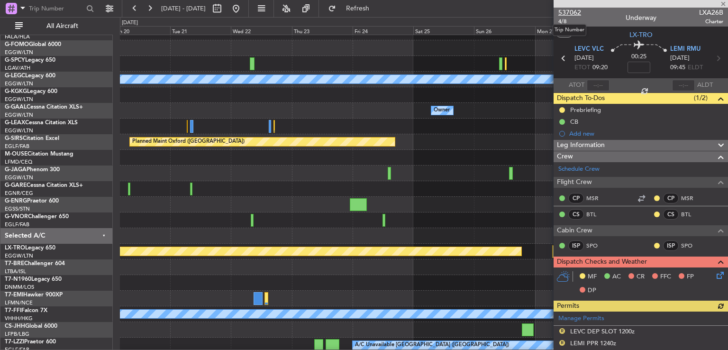
click at [572, 12] on span "537062" at bounding box center [569, 13] width 23 height 10
